Goal: Task Accomplishment & Management: Manage account settings

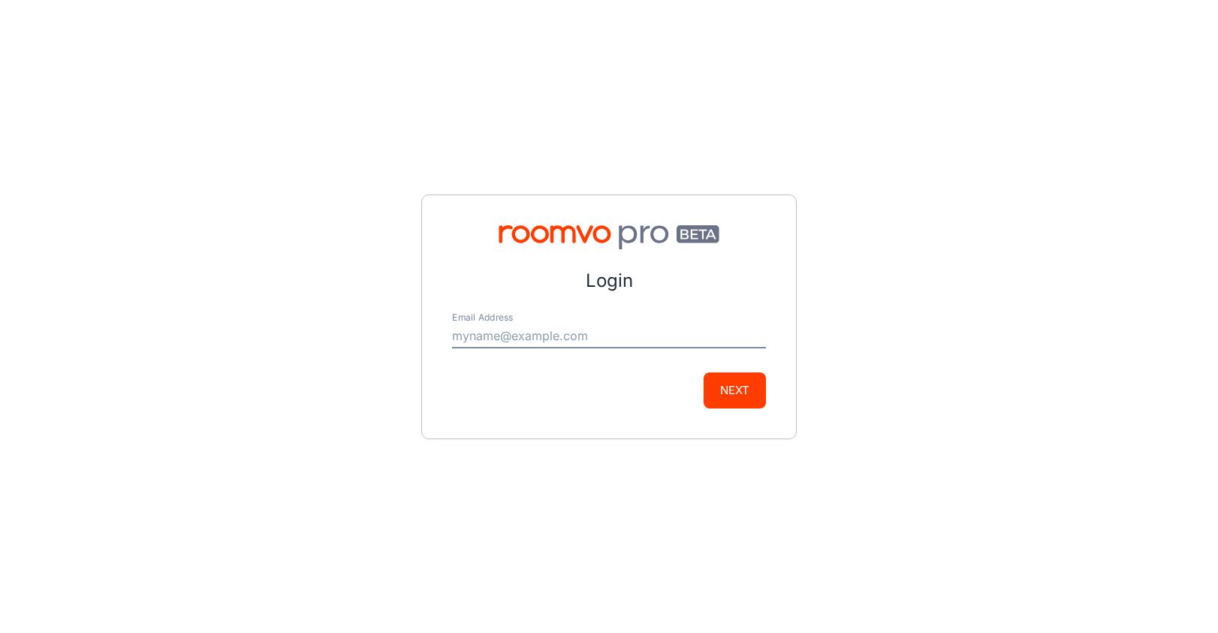
click at [595, 337] on input "Email Address" at bounding box center [609, 336] width 314 height 24
type input "[PERSON_NAME][EMAIL_ADDRESS][PERSON_NAME][DOMAIN_NAME]"
click at [749, 393] on button "Next" at bounding box center [735, 390] width 62 height 36
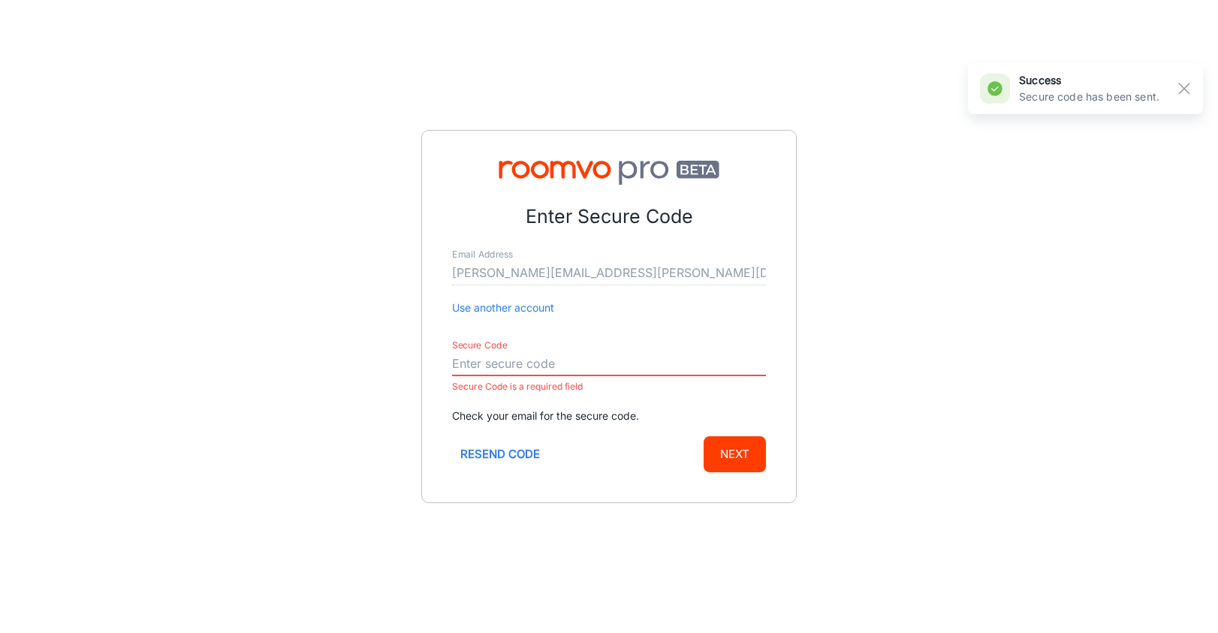
click at [465, 361] on input "Secure Code" at bounding box center [609, 364] width 314 height 24
paste input "666339"
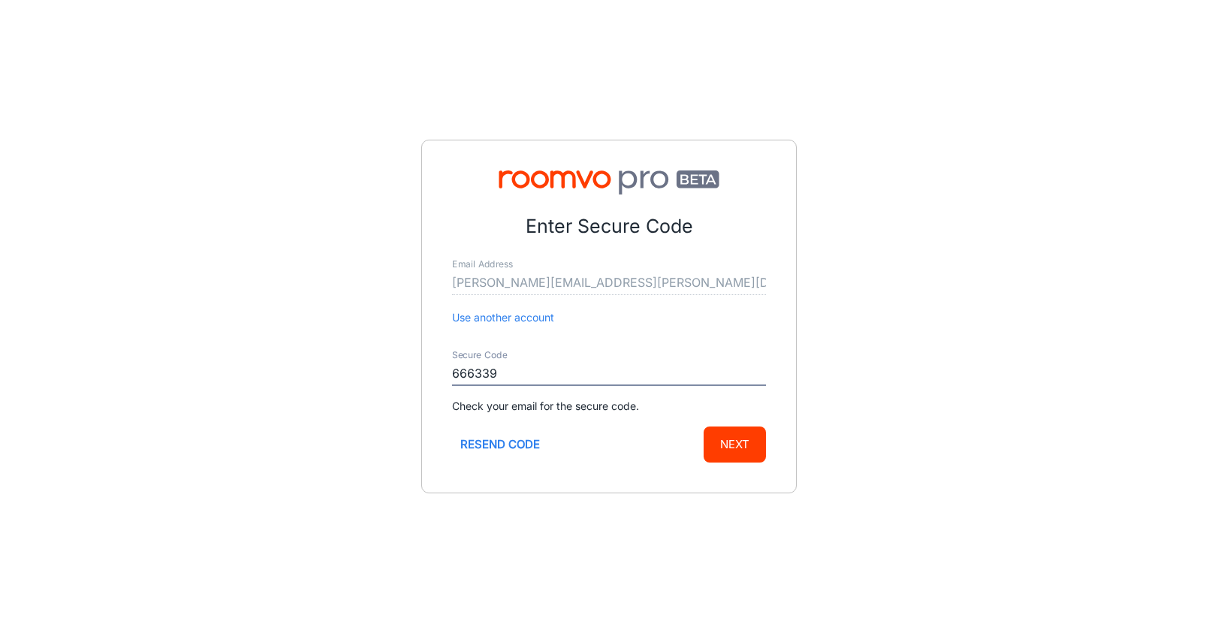
type input "666339"
click at [755, 441] on button "Next" at bounding box center [735, 444] width 62 height 36
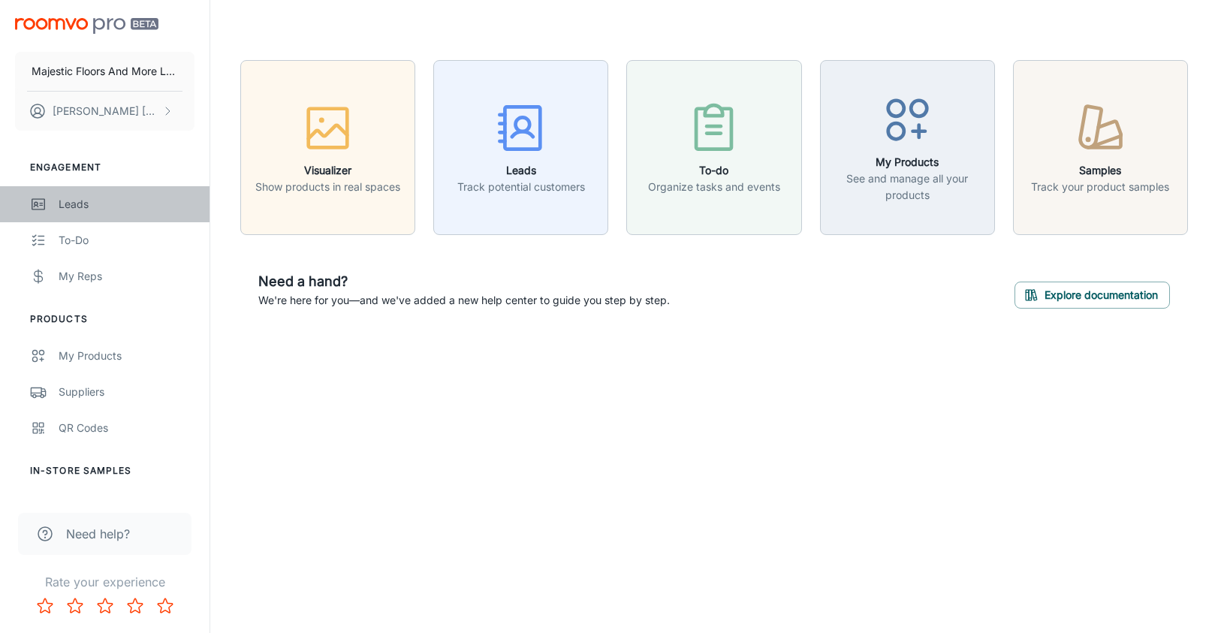
click at [77, 203] on div "Leads" at bounding box center [127, 204] width 136 height 17
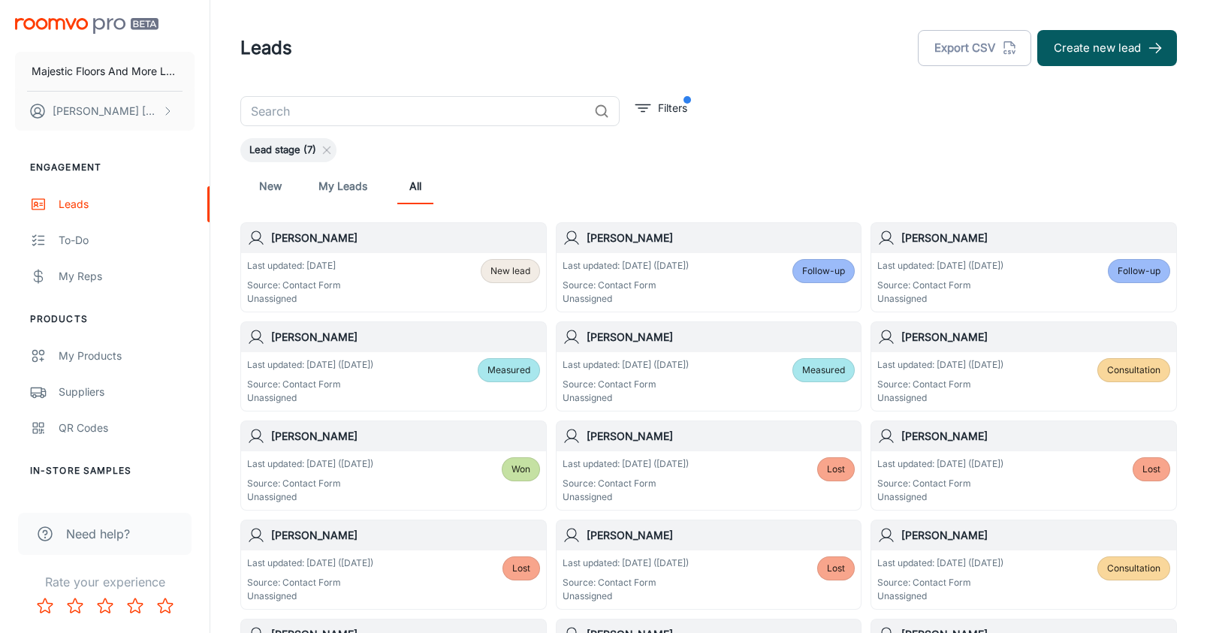
click at [315, 257] on div "Last updated: [DATE] Source: Contact Form Unassigned New lead" at bounding box center [393, 282] width 305 height 59
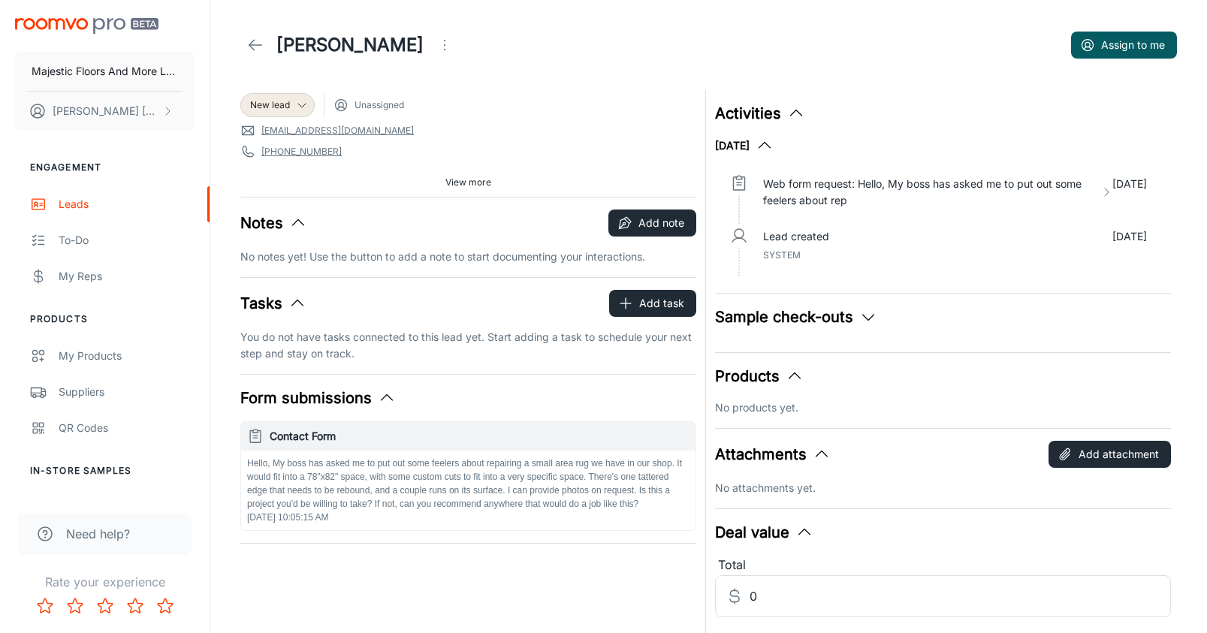
drag, startPoint x: 405, startPoint y: 130, endPoint x: 264, endPoint y: 123, distance: 141.3
click at [264, 123] on span "[EMAIL_ADDRESS][DOMAIN_NAME]" at bounding box center [468, 130] width 456 height 15
copy link "[EMAIL_ADDRESS][DOMAIN_NAME]"
click at [655, 220] on button "Add note" at bounding box center [652, 222] width 88 height 27
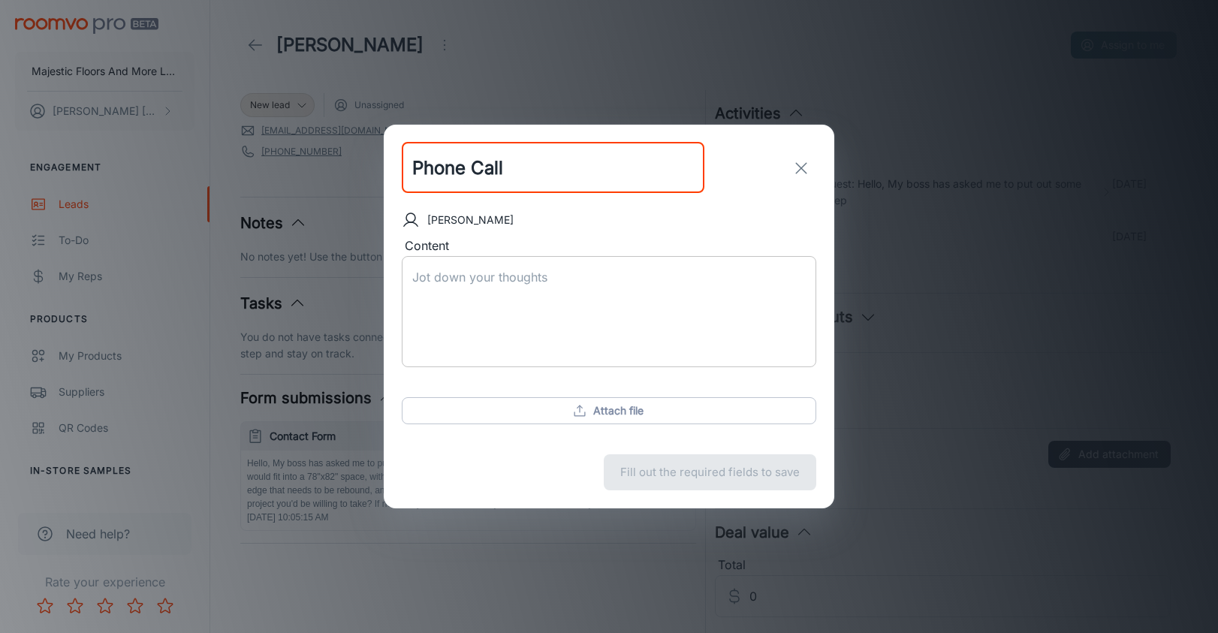
type input "Phone Call"
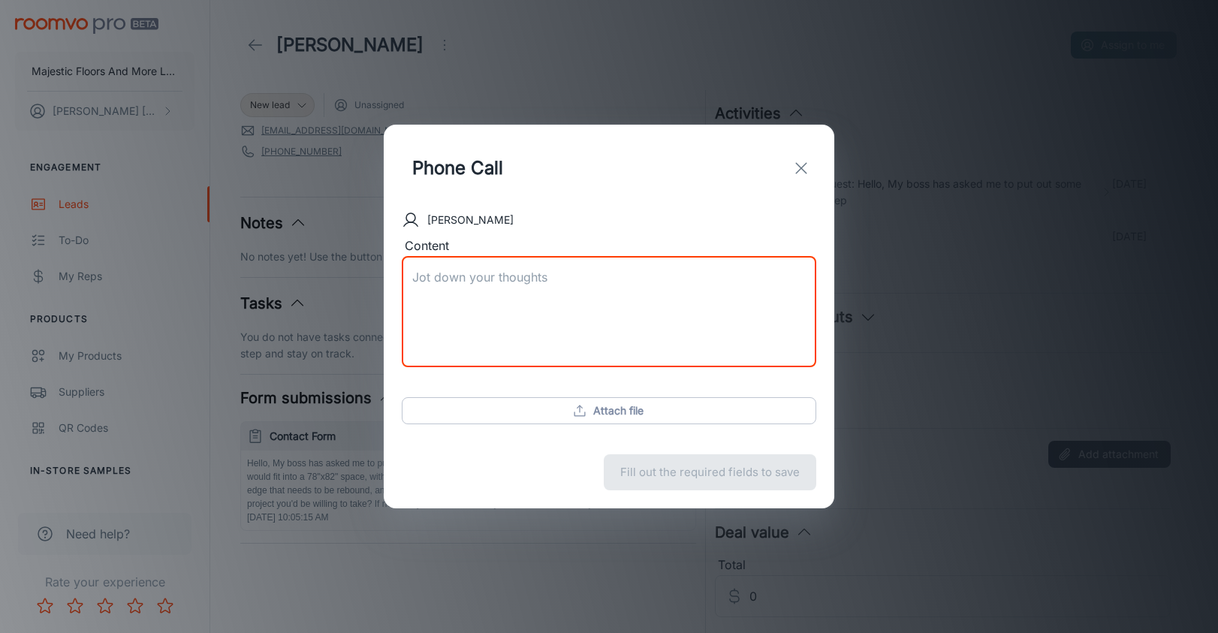
click at [538, 284] on textarea "Content" at bounding box center [608, 312] width 393 height 86
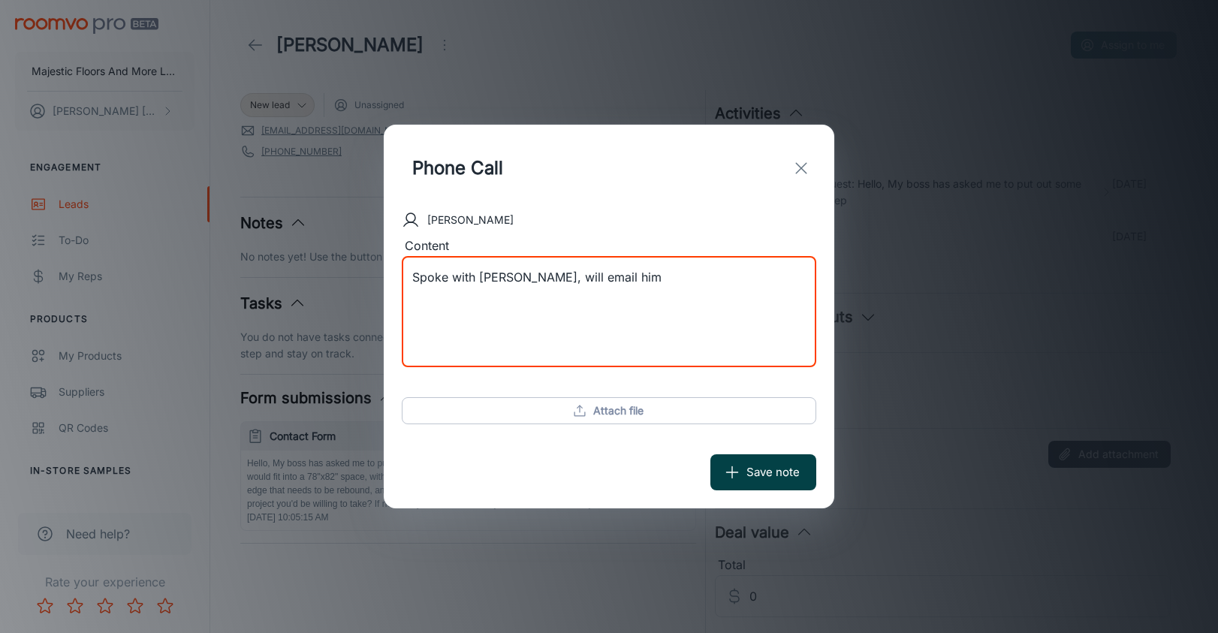
type textarea "Spoke with [PERSON_NAME], will email him"
click at [792, 476] on button "Save note" at bounding box center [763, 472] width 106 height 36
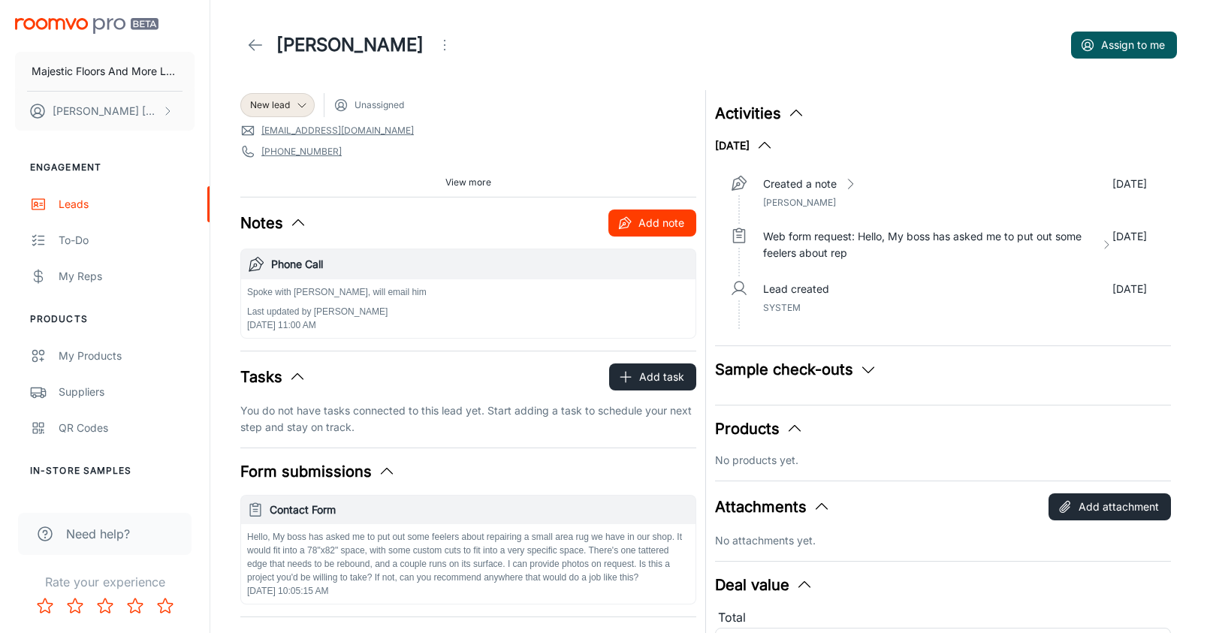
click at [676, 222] on button "Add note" at bounding box center [652, 222] width 88 height 27
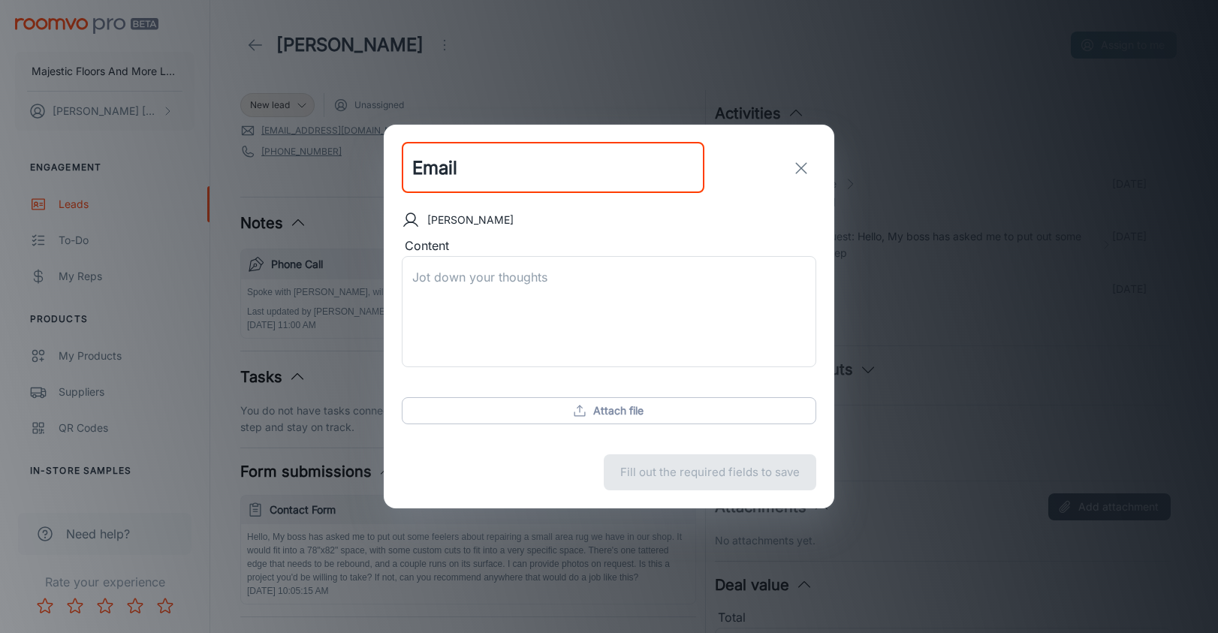
type input "Email"
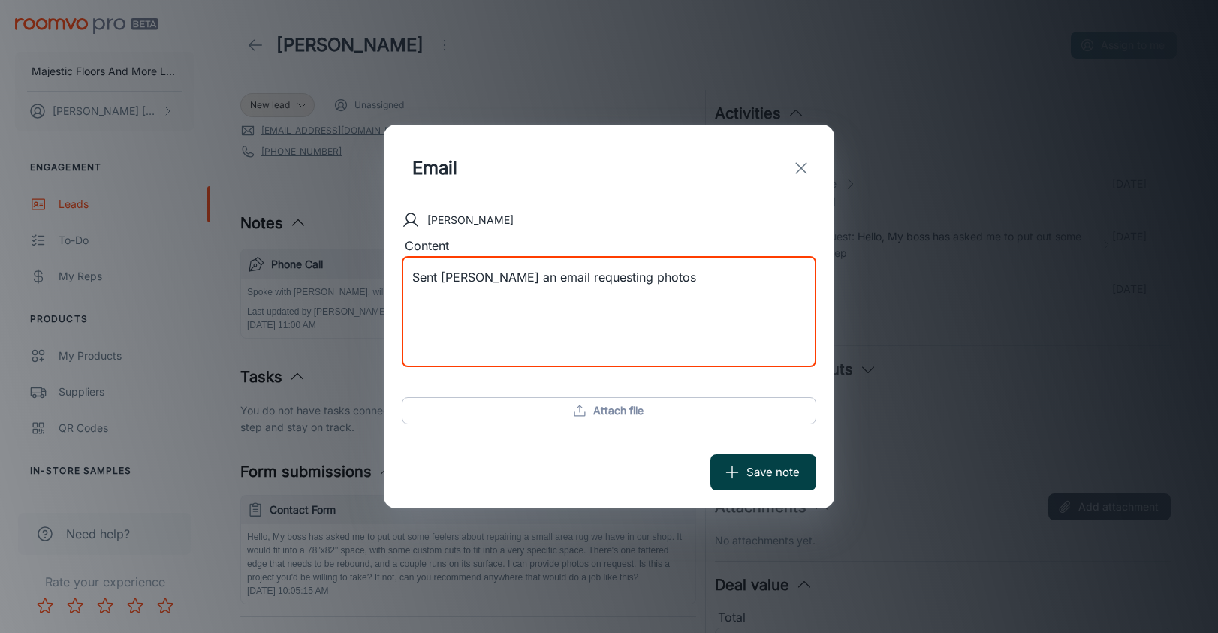
type textarea "Sent [PERSON_NAME] an email requesting photos"
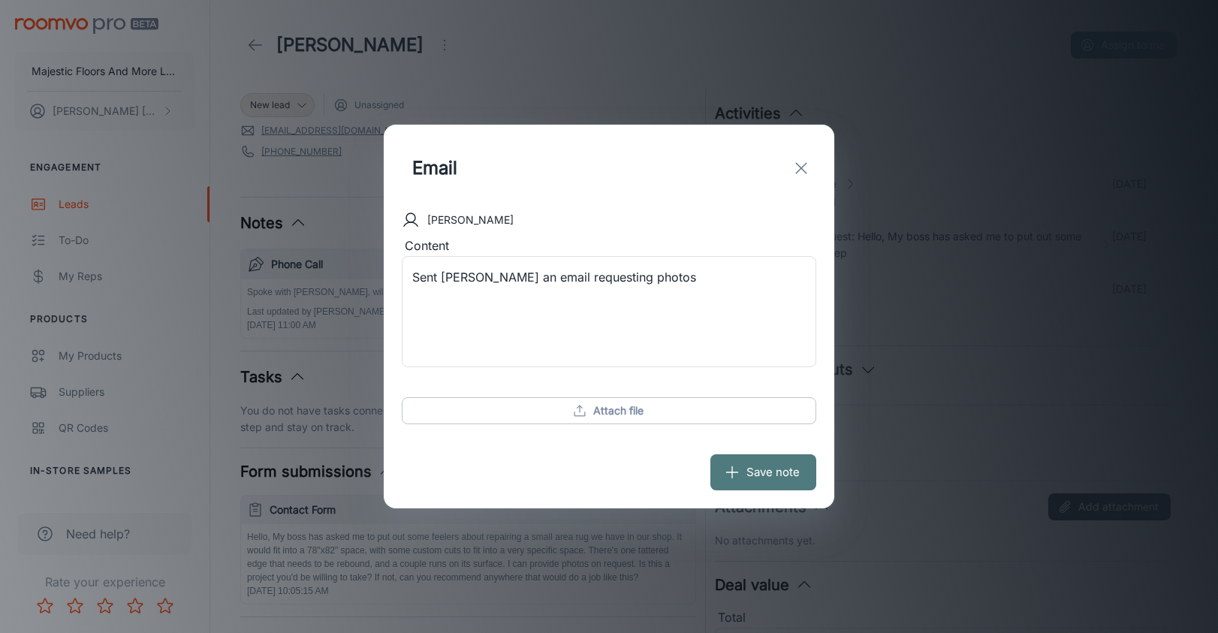
click at [723, 480] on button "Save note" at bounding box center [763, 472] width 106 height 36
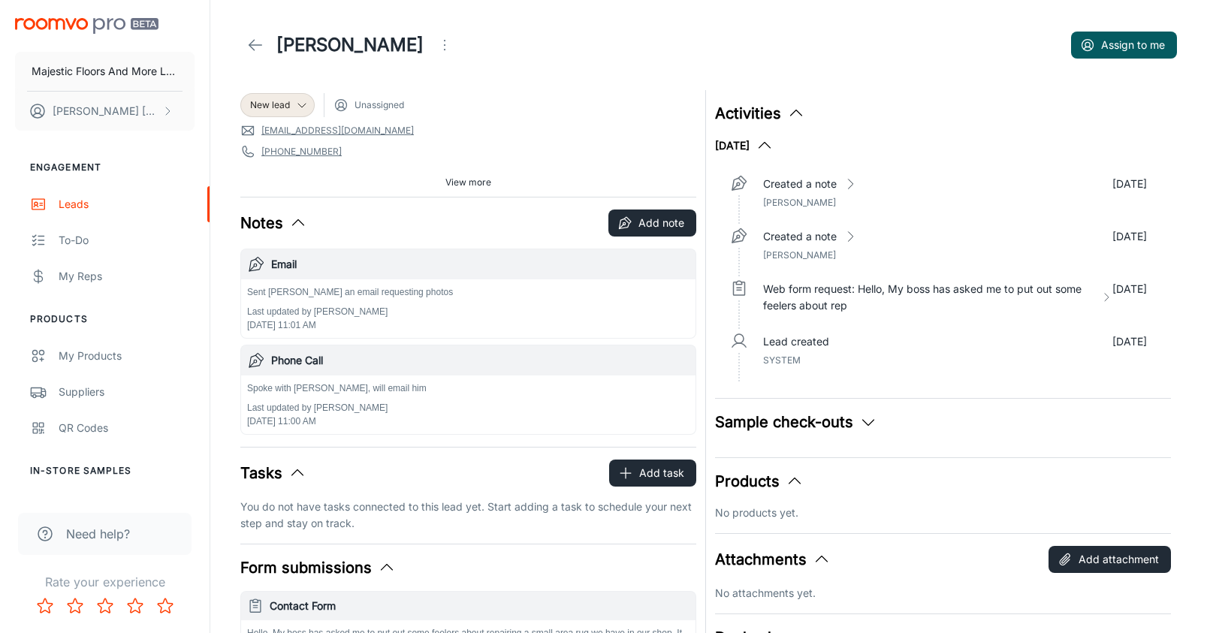
click at [252, 40] on icon at bounding box center [255, 45] width 18 height 18
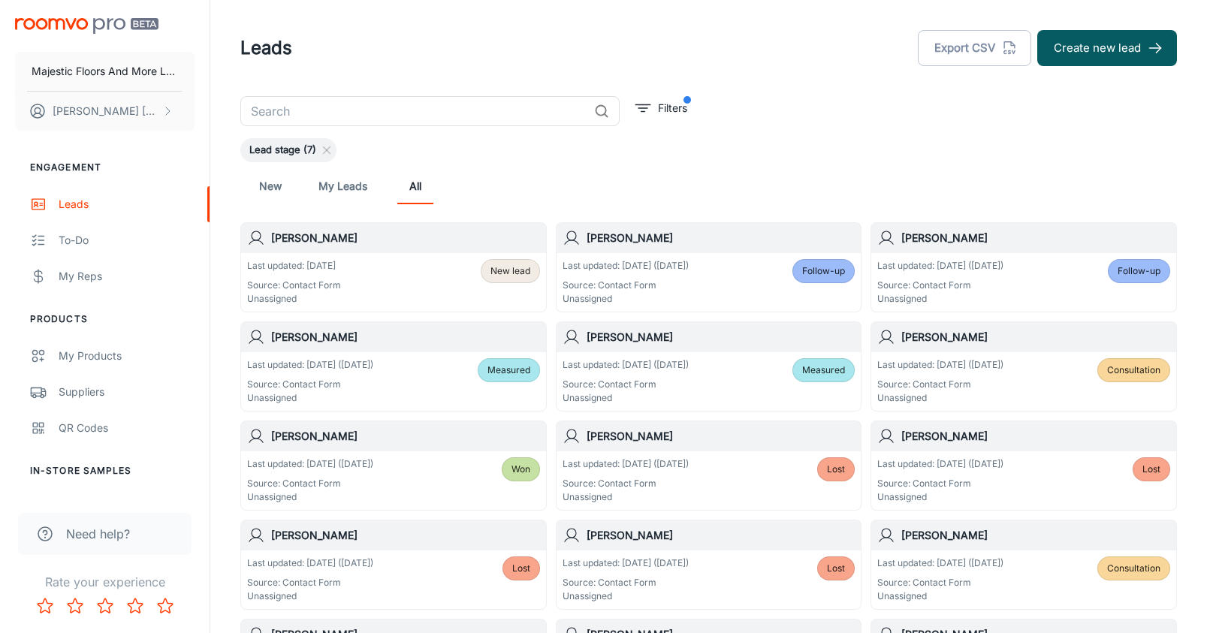
click at [508, 270] on span "New lead" at bounding box center [510, 271] width 40 height 14
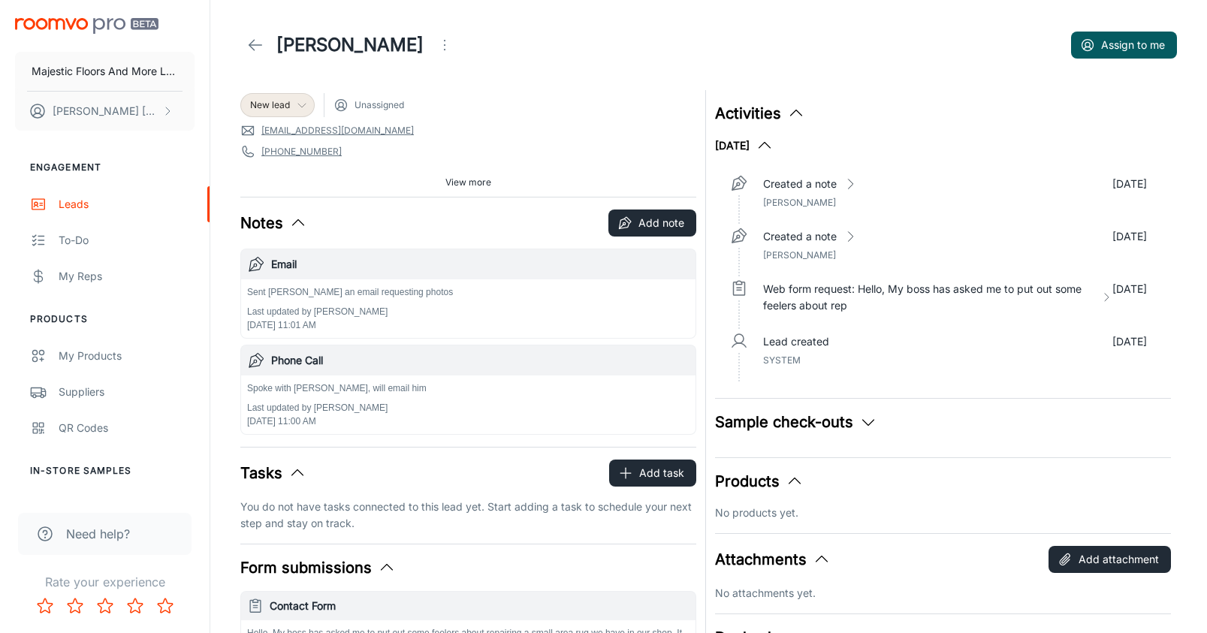
click at [300, 102] on icon at bounding box center [302, 105] width 12 height 12
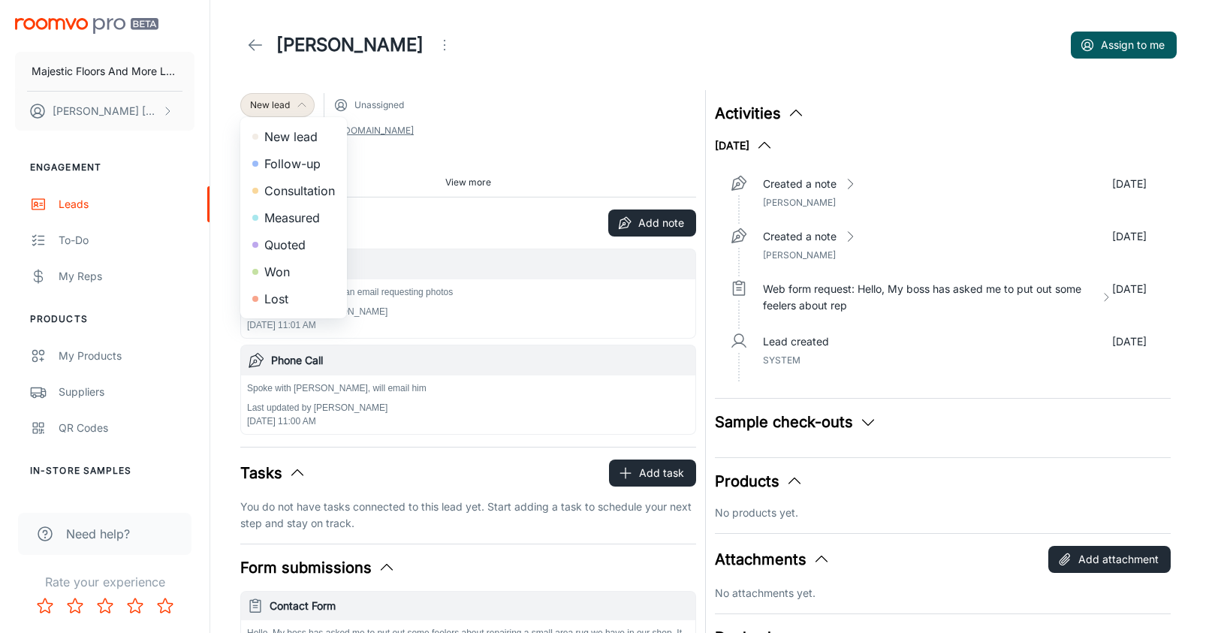
click at [304, 167] on li "Follow-up" at bounding box center [293, 163] width 107 height 27
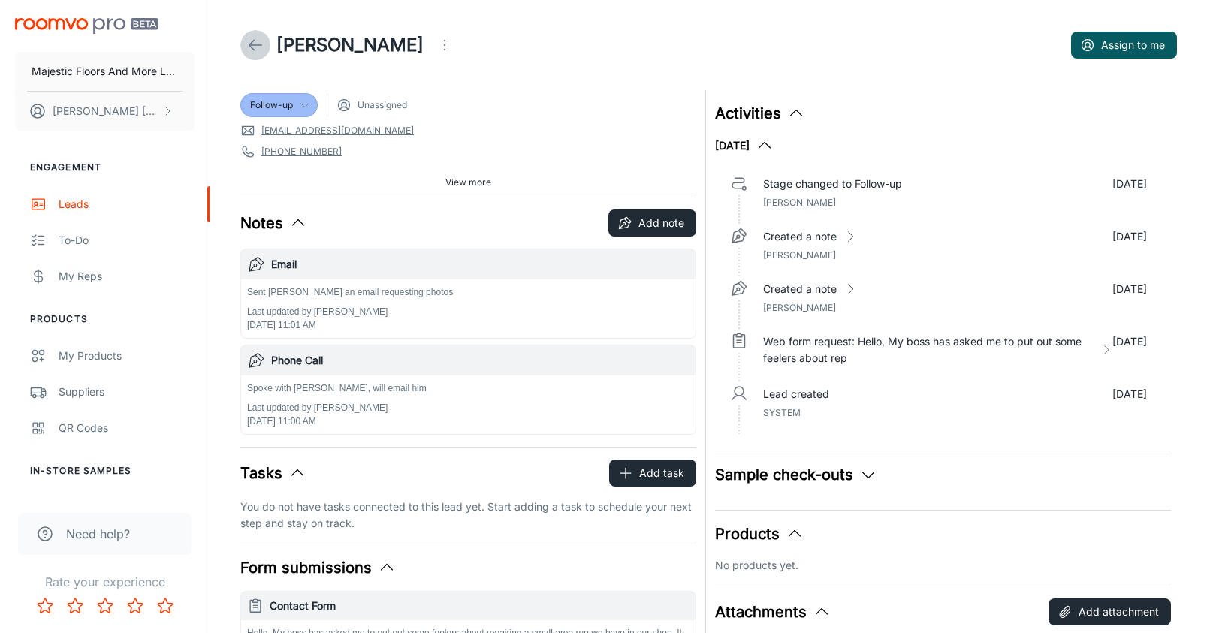
click at [246, 43] on link at bounding box center [255, 45] width 30 height 30
